Goal: Transaction & Acquisition: Purchase product/service

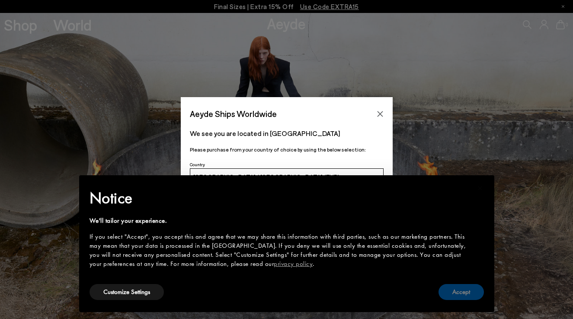
click at [462, 290] on button "Accept" at bounding box center [460, 292] width 45 height 16
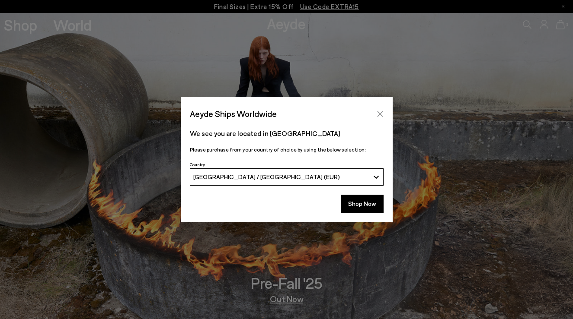
click at [379, 114] on icon "Close" at bounding box center [379, 114] width 7 height 7
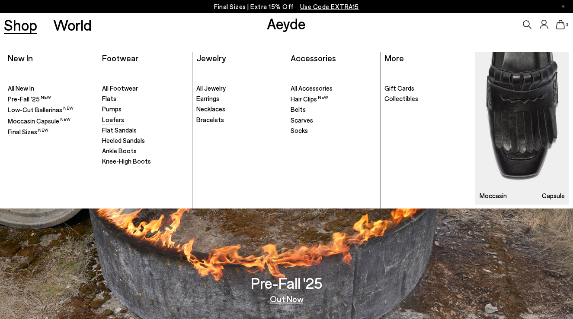
click at [111, 119] on span "Loafers" at bounding box center [113, 120] width 22 height 8
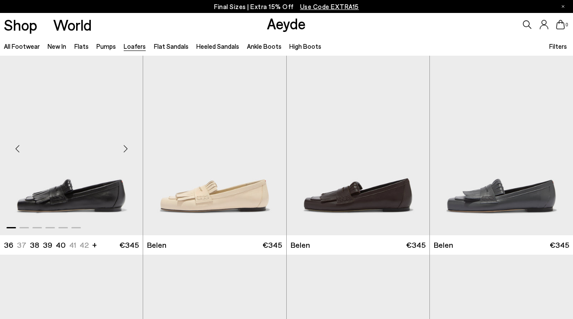
click at [59, 189] on img "1 / 6" at bounding box center [71, 145] width 143 height 179
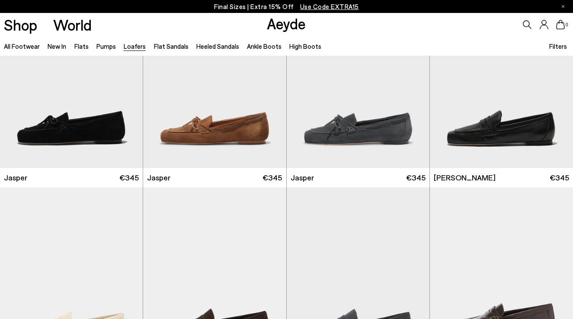
scroll to position [287, 0]
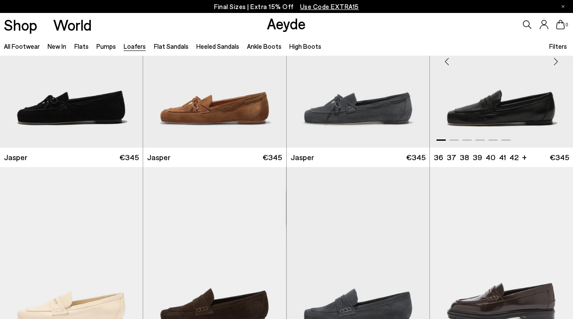
click at [491, 115] on img "1 / 6" at bounding box center [501, 57] width 143 height 179
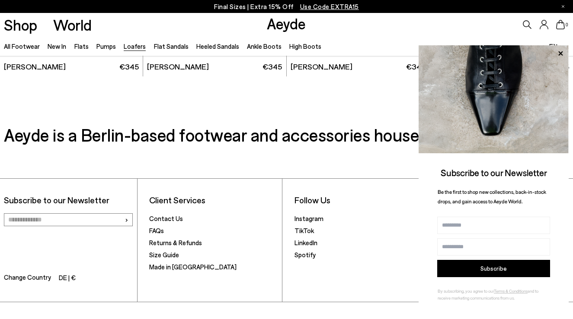
scroll to position [1416, 0]
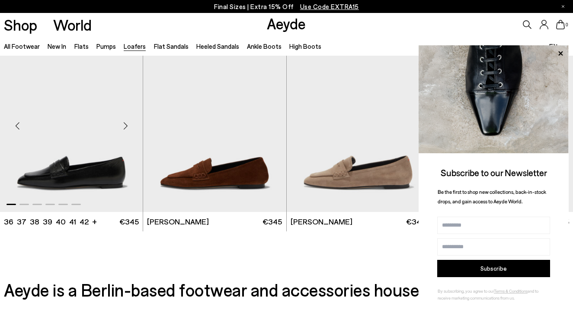
click at [106, 190] on img "1 / 6" at bounding box center [71, 122] width 143 height 179
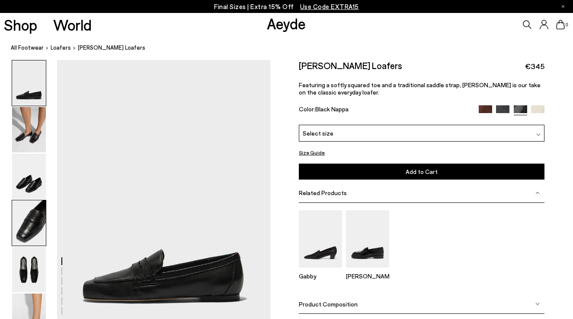
click at [26, 226] on img at bounding box center [29, 223] width 34 height 45
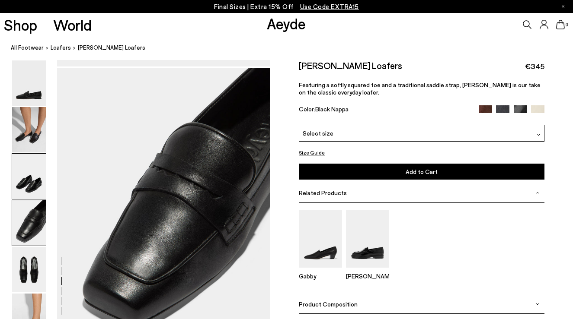
scroll to position [857, 0]
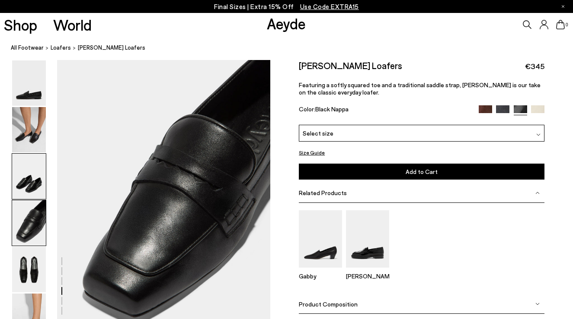
click at [29, 185] on img at bounding box center [29, 176] width 34 height 45
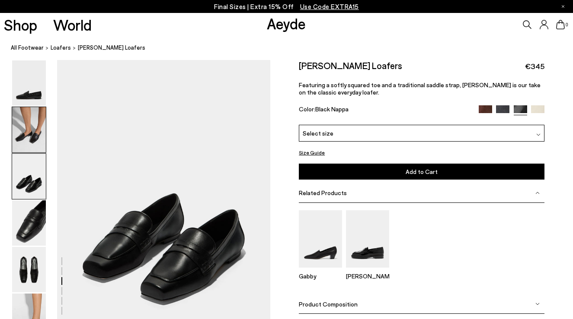
click at [29, 148] on img at bounding box center [29, 129] width 34 height 45
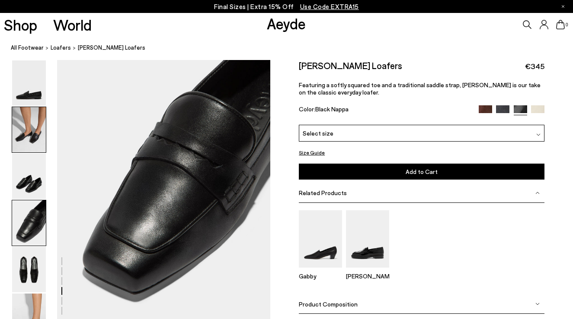
scroll to position [917, 0]
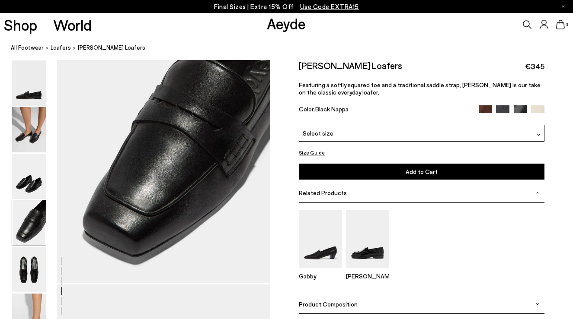
click at [321, 139] on div "Select size" at bounding box center [422, 133] width 246 height 17
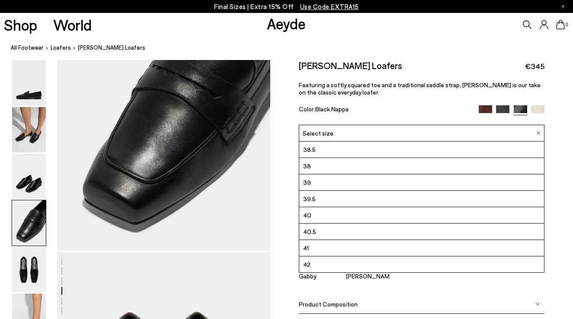
scroll to position [49, 0]
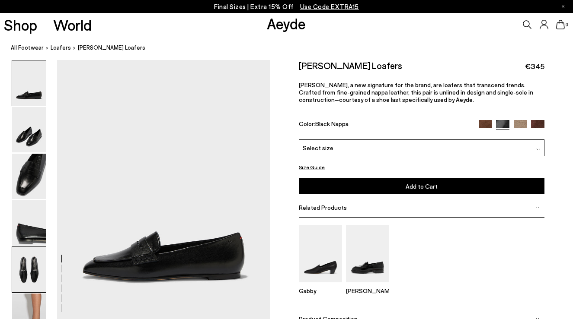
click at [23, 268] on img at bounding box center [29, 269] width 34 height 45
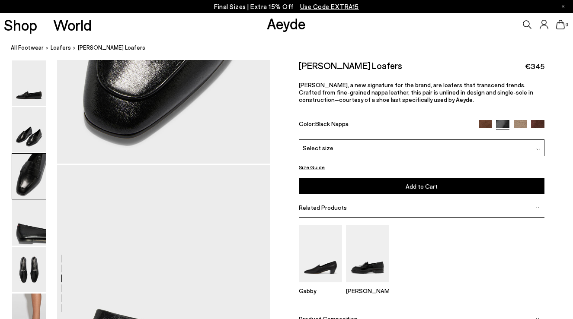
scroll to position [714, 0]
